Goal: Submit feedback/report problem

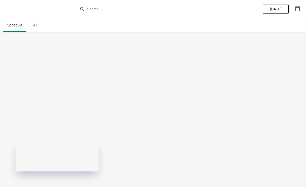
click at [39, 29] on span "All" at bounding box center [35, 24] width 13 height 9
